Goal: Find contact information: Find contact information

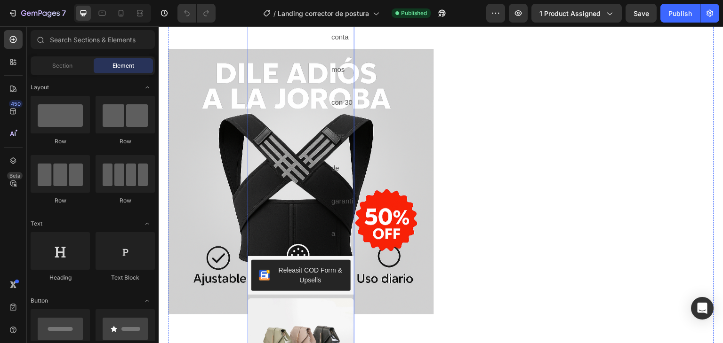
scroll to position [894, 0]
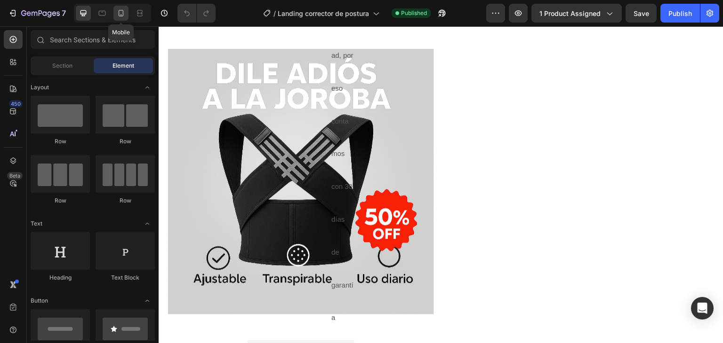
click at [117, 13] on icon at bounding box center [120, 12] width 9 height 9
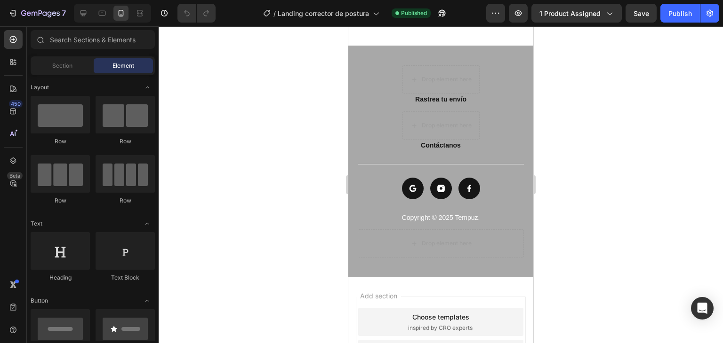
scroll to position [2201, 0]
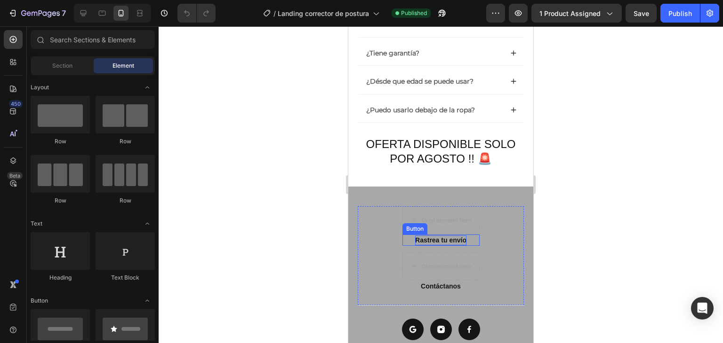
click at [431, 238] on p "Rastrea tu envío" at bounding box center [440, 241] width 51 height 10
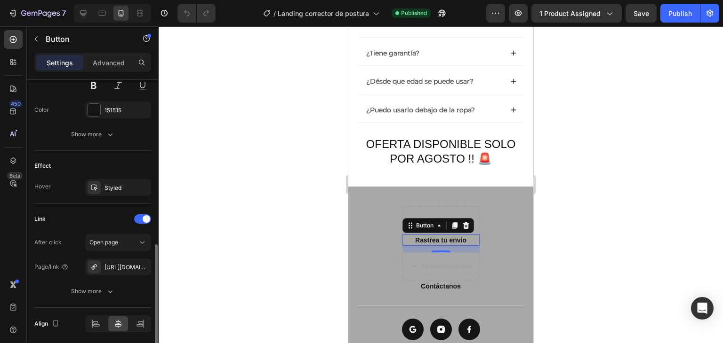
scroll to position [456, 0]
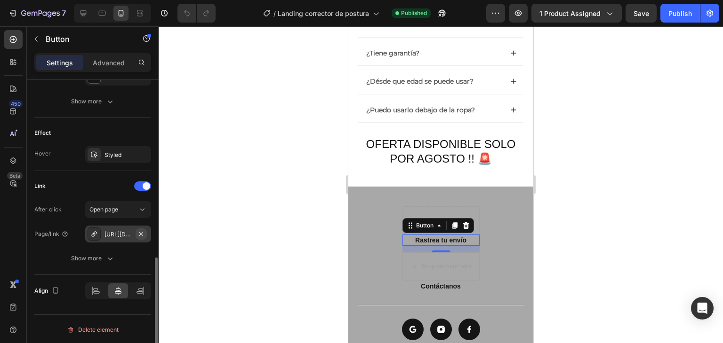
click at [143, 232] on icon "button" at bounding box center [141, 235] width 8 height 8
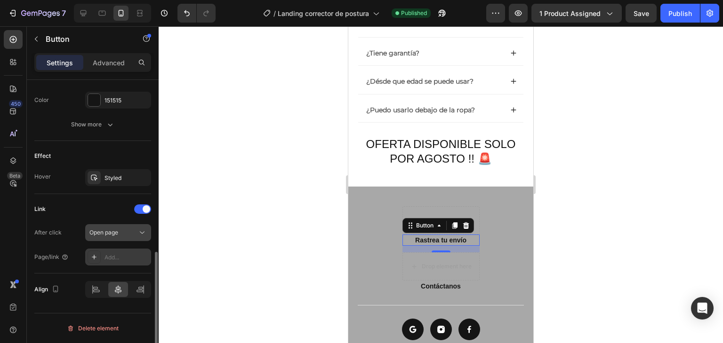
scroll to position [432, 0]
click at [116, 262] on div "Add..." at bounding box center [126, 259] width 44 height 8
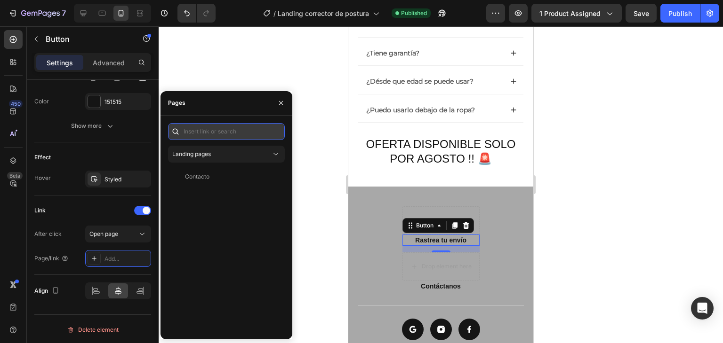
click at [207, 127] on input "text" at bounding box center [226, 131] width 117 height 17
paste input "[URL][DOMAIN_NAME]"
type input "[URL][DOMAIN_NAME]"
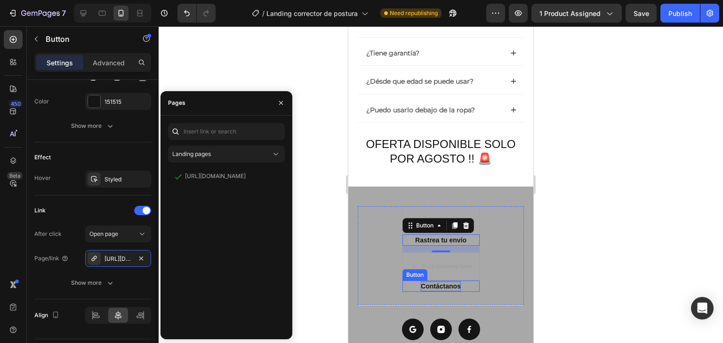
click at [423, 285] on p "Contáctanos" at bounding box center [441, 287] width 40 height 10
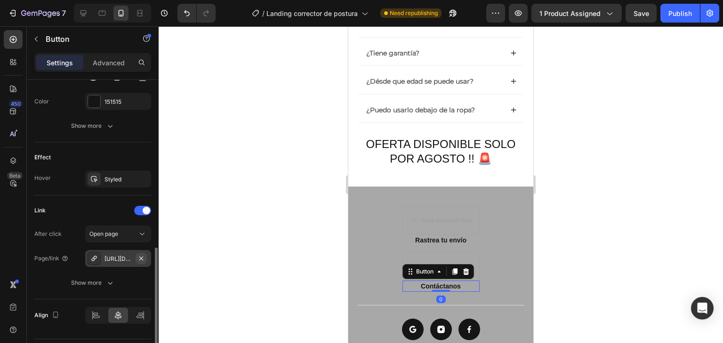
click at [142, 257] on icon "button" at bounding box center [141, 259] width 8 height 8
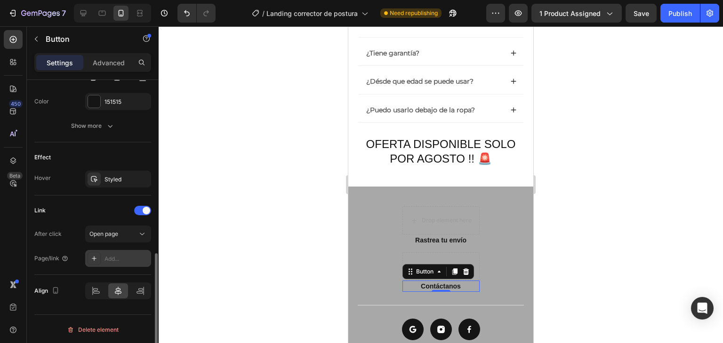
click at [130, 259] on div "Add..." at bounding box center [126, 259] width 44 height 8
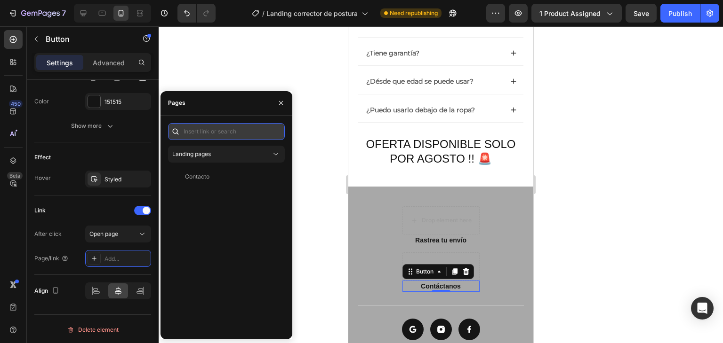
click at [204, 132] on input "text" at bounding box center [226, 131] width 117 height 17
paste input "[URL][DOMAIN_NAME]"
type input "[URL][DOMAIN_NAME]"
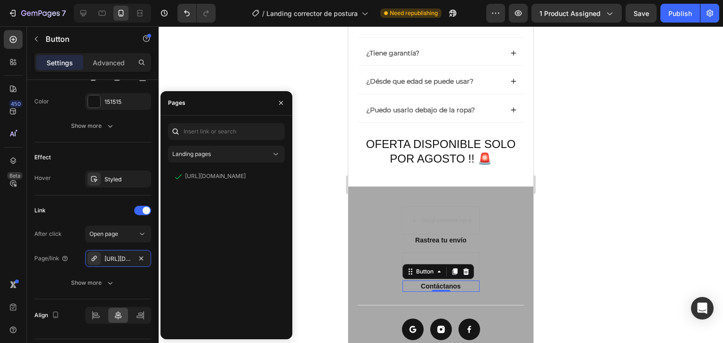
click at [309, 203] on div at bounding box center [441, 184] width 564 height 317
